Goal: Find specific page/section: Find specific page/section

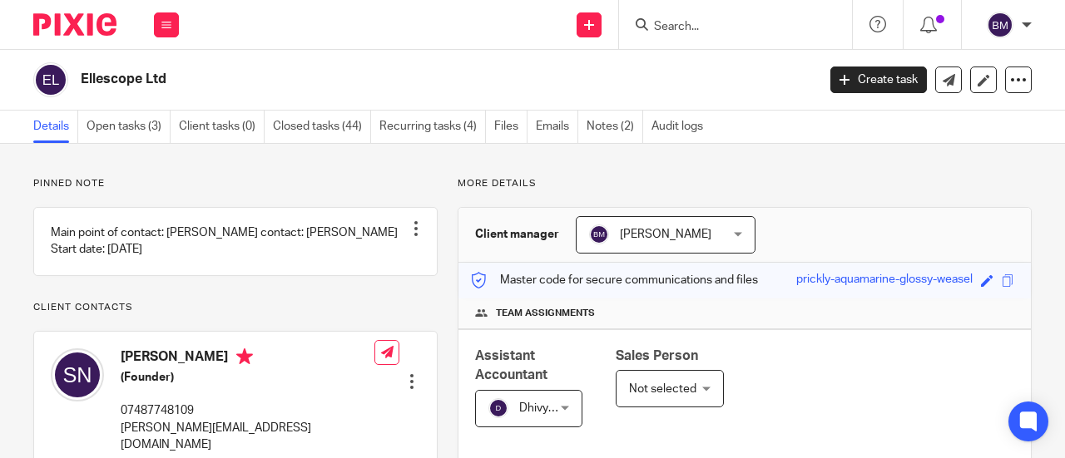
scroll to position [416, 0]
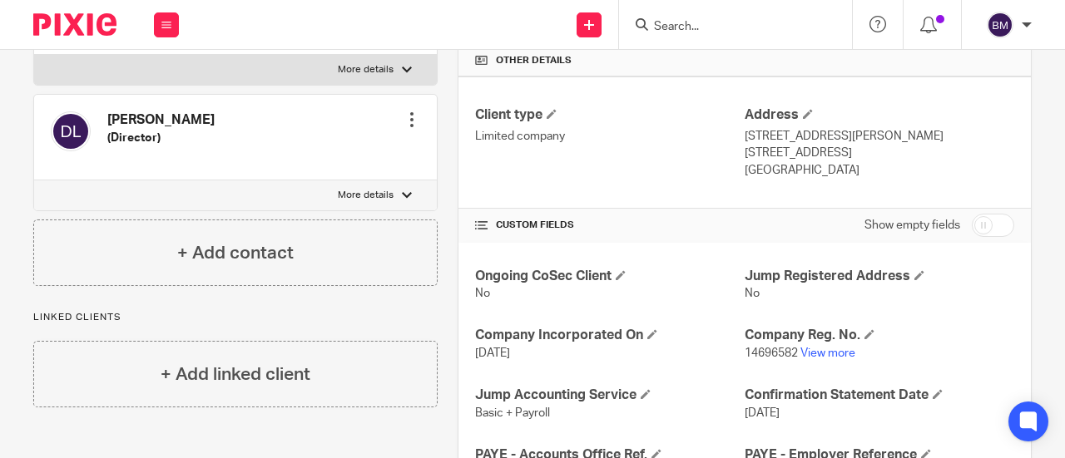
click at [775, 34] on form at bounding box center [740, 24] width 177 height 21
click at [720, 27] on input "Search" at bounding box center [727, 27] width 150 height 15
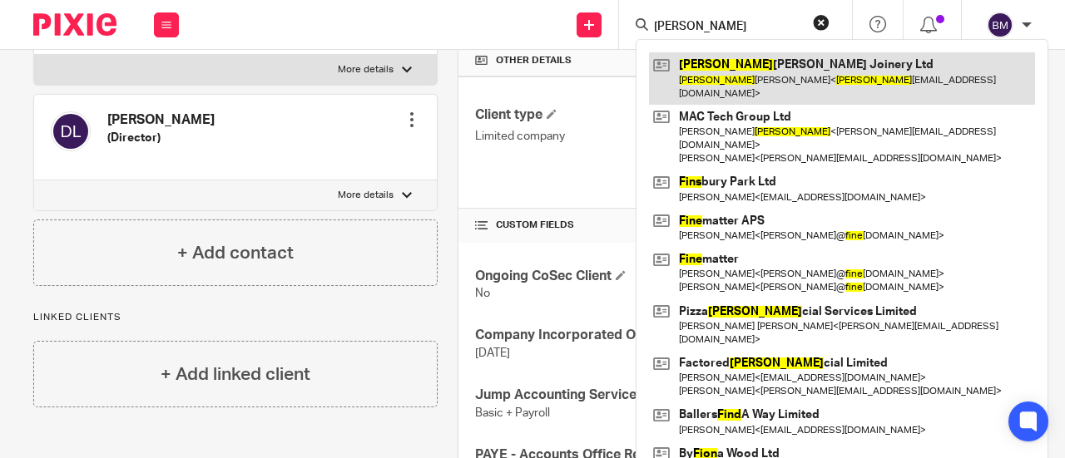
type input "Finn"
click at [749, 64] on link at bounding box center [842, 78] width 386 height 52
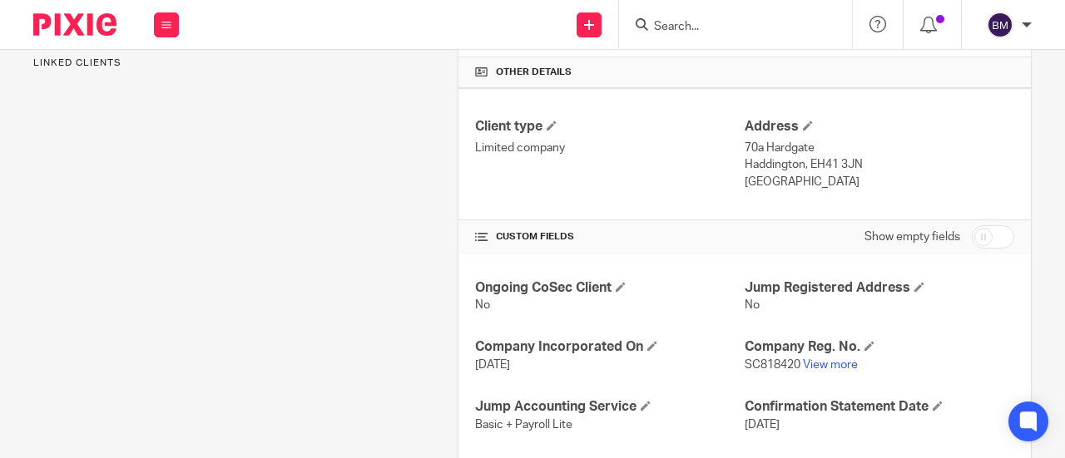
scroll to position [499, 0]
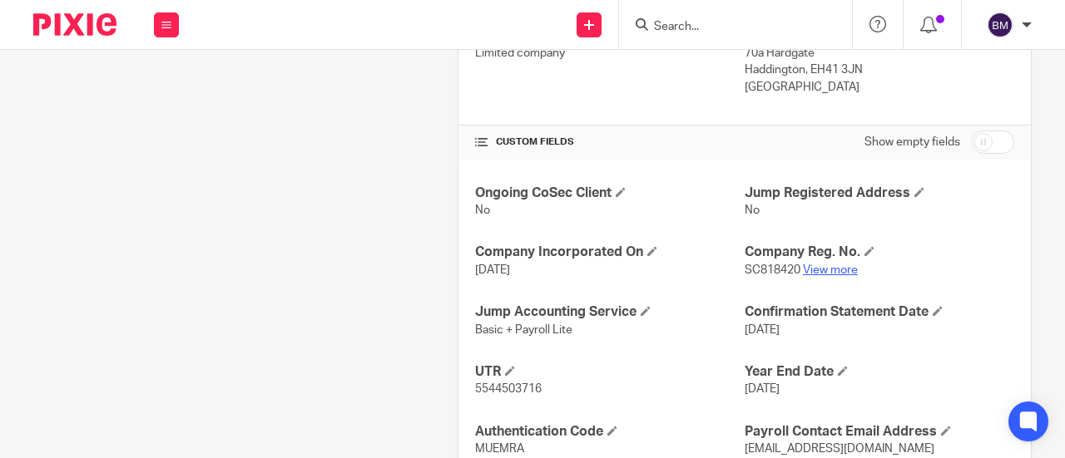
click at [829, 264] on link "View more" at bounding box center [830, 270] width 55 height 12
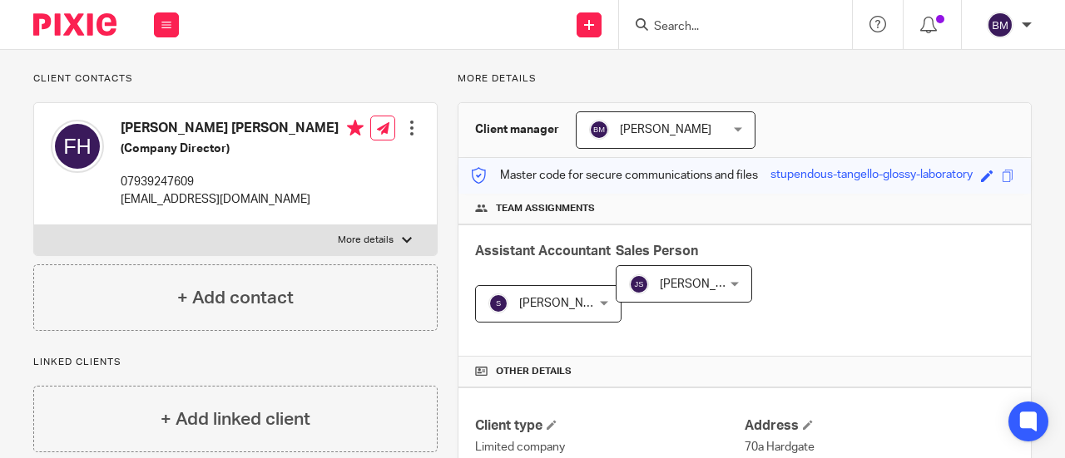
scroll to position [0, 0]
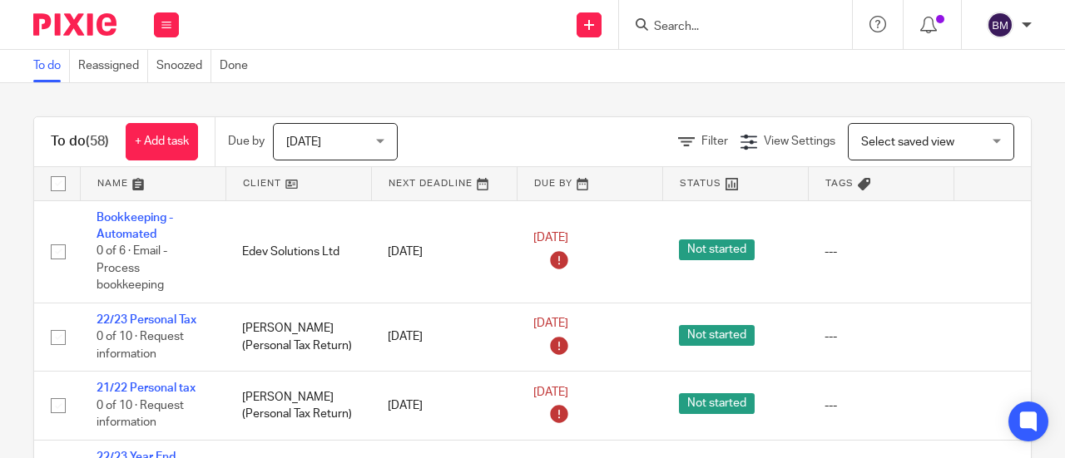
click at [716, 30] on input "Search" at bounding box center [727, 27] width 150 height 15
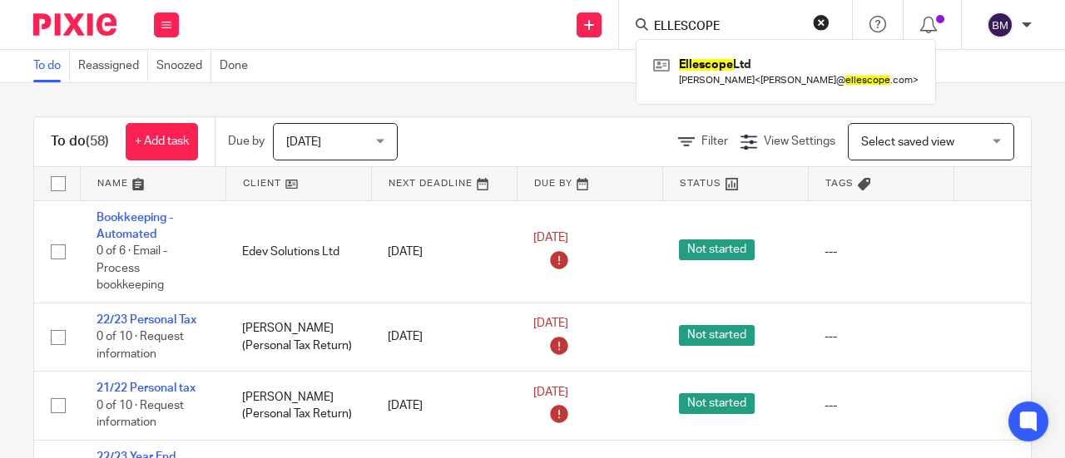
type input "ELLESCOPE"
click button "submit" at bounding box center [0, 0] width 0 height 0
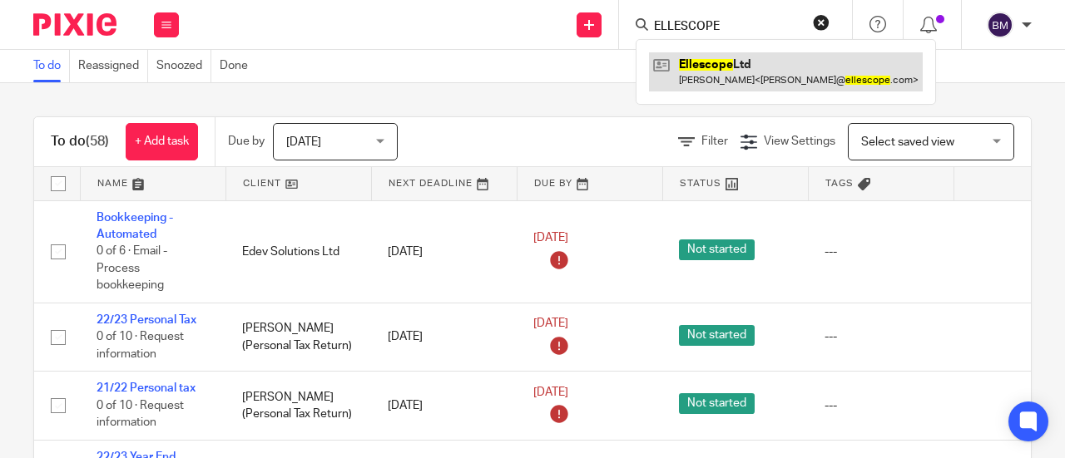
click at [739, 74] on link at bounding box center [786, 71] width 274 height 38
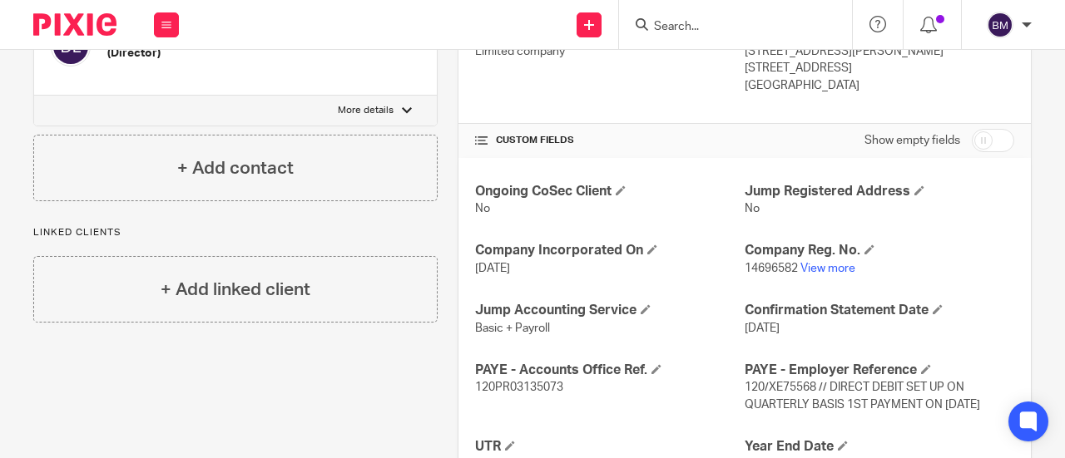
scroll to position [499, 0]
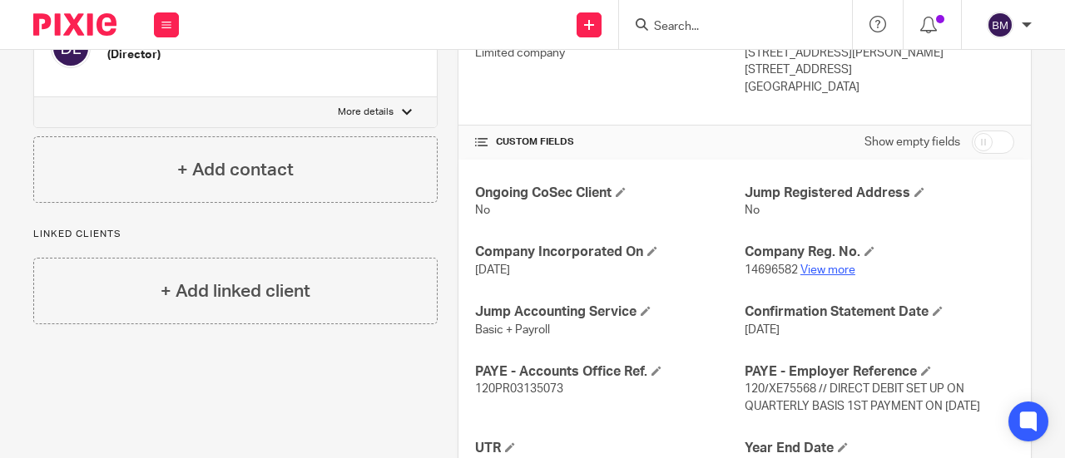
click at [832, 264] on link "View more" at bounding box center [827, 270] width 55 height 12
